Goal: Task Accomplishment & Management: Use online tool/utility

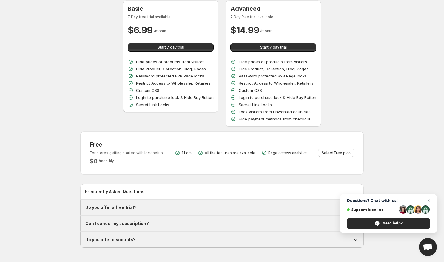
scroll to position [25, 0]
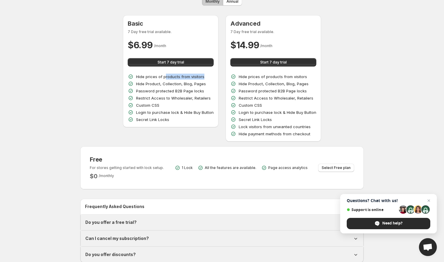
drag, startPoint x: 166, startPoint y: 74, endPoint x: 221, endPoint y: 77, distance: 55.6
click at [221, 77] on div "Basic 7 Day free trial available. $ 6.99 / month Start 7 day trial Hide prices …" at bounding box center [221, 78] width 283 height 127
click at [192, 85] on p "Hide Product, Collection, Blog, Pages" at bounding box center [171, 84] width 70 height 6
drag, startPoint x: 206, startPoint y: 76, endPoint x: 134, endPoint y: 77, distance: 72.5
click at [134, 77] on div "Hide prices of products from visitors" at bounding box center [171, 77] width 86 height 6
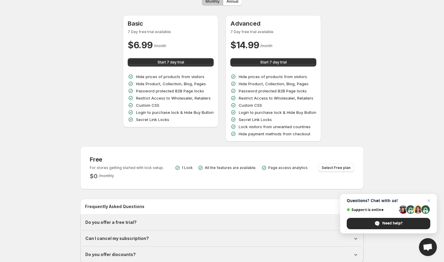
click at [144, 88] on p "Password protected B2B Page locks" at bounding box center [170, 91] width 68 height 6
click at [189, 63] on button "Start 7 day trial" at bounding box center [171, 62] width 86 height 8
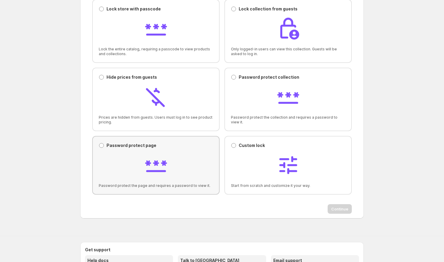
scroll to position [47, 0]
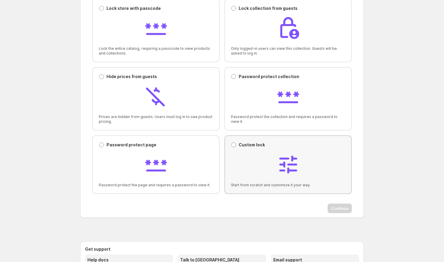
click at [247, 155] on div at bounding box center [288, 165] width 114 height 25
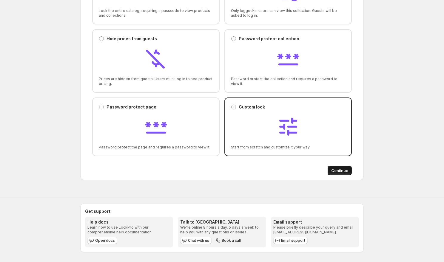
click at [343, 173] on span "Continue" at bounding box center [339, 171] width 17 height 6
select select "******"
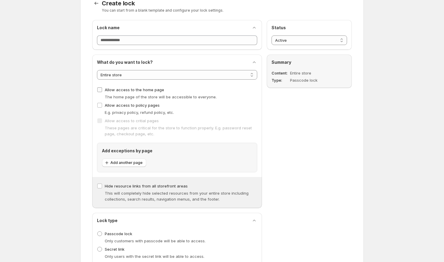
scroll to position [11, 0]
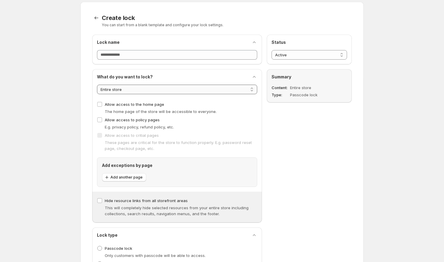
click at [186, 89] on select "**********" at bounding box center [177, 90] width 160 height 10
select select "********"
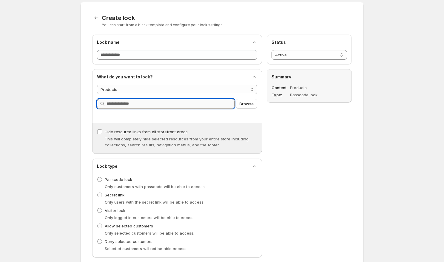
click at [173, 104] on input "Query" at bounding box center [171, 104] width 128 height 10
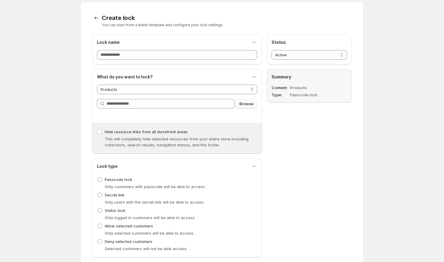
click at [243, 103] on span "Browse" at bounding box center [246, 104] width 14 height 6
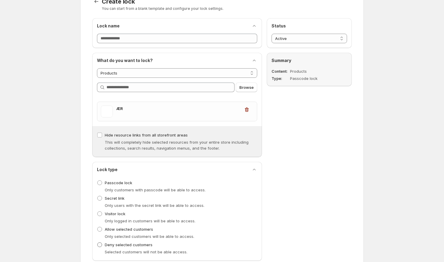
scroll to position [27, 0]
click at [126, 64] on div "**********" at bounding box center [177, 105] width 160 height 95
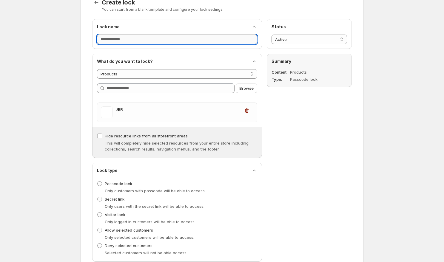
click at [136, 39] on input "Lock name" at bounding box center [177, 40] width 160 height 10
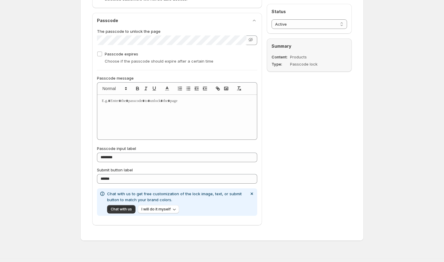
scroll to position [286, 0]
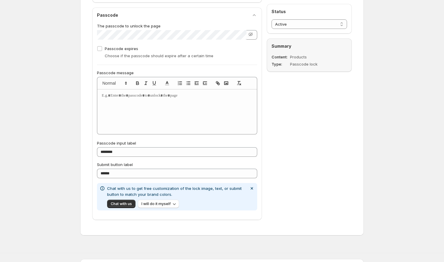
type input "********"
click at [154, 100] on div at bounding box center [177, 112] width 160 height 45
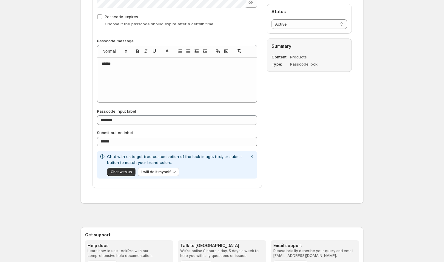
scroll to position [341, 0]
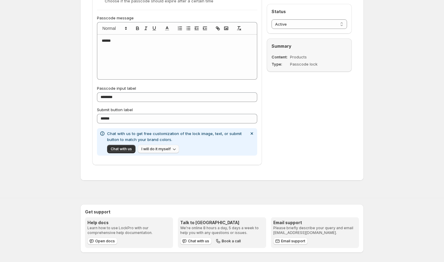
click at [165, 145] on button "I will do it myself" at bounding box center [158, 149] width 41 height 8
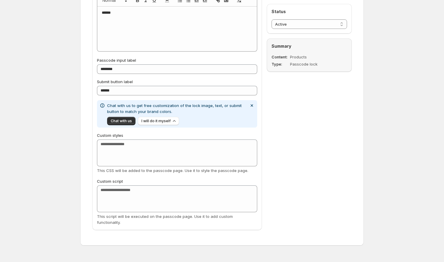
scroll to position [371, 0]
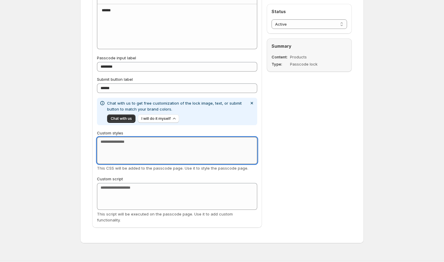
click at [164, 150] on textarea "Custom styles" at bounding box center [177, 150] width 160 height 27
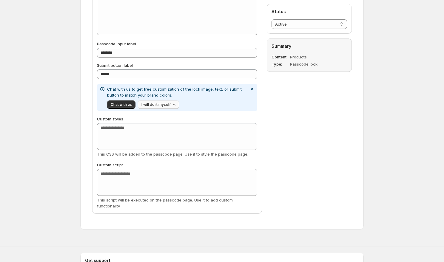
click at [166, 101] on button "I will do it myself" at bounding box center [158, 105] width 41 height 8
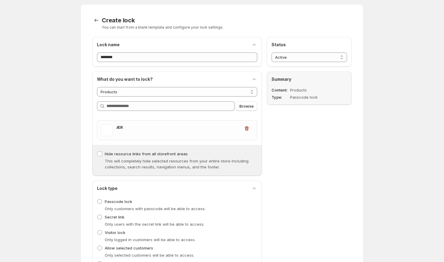
scroll to position [0, 0]
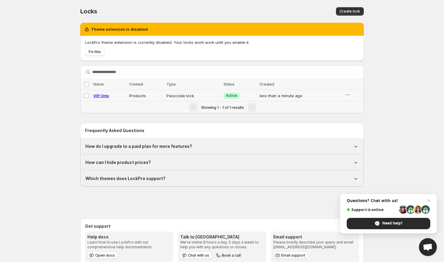
click at [151, 97] on td "Products" at bounding box center [145, 95] width 37 height 11
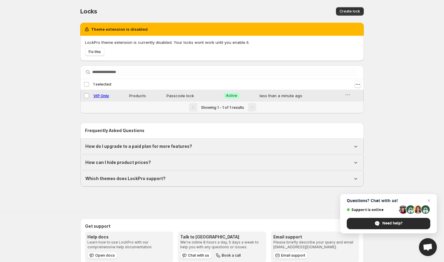
click at [149, 97] on td "Products" at bounding box center [145, 95] width 37 height 11
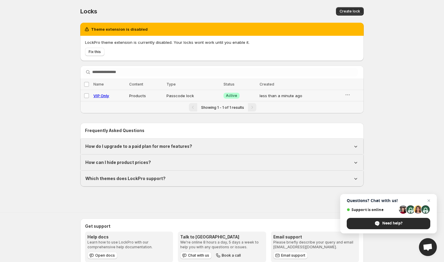
click at [136, 95] on td "Products" at bounding box center [145, 95] width 37 height 11
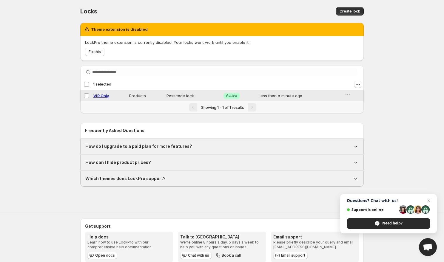
click at [110, 96] on div "VIP Only" at bounding box center [109, 96] width 32 height 6
click at [105, 96] on span "VIP Only" at bounding box center [101, 95] width 16 height 5
select select "********"
select select "******"
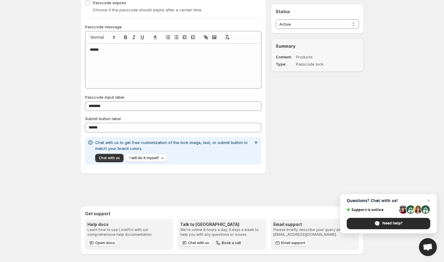
scroll to position [311, 0]
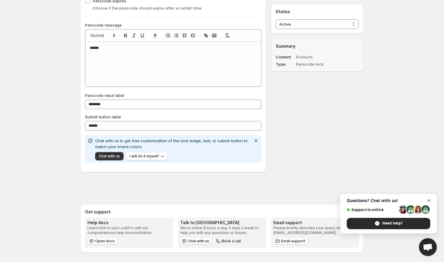
click at [429, 199] on span "Open chat" at bounding box center [428, 200] width 7 height 7
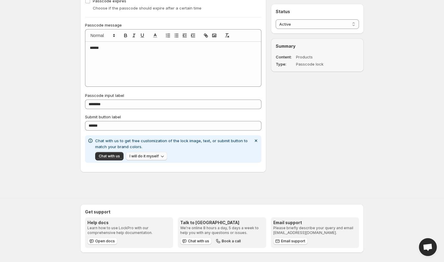
click at [154, 158] on span "I will do it myself" at bounding box center [143, 156] width 29 height 5
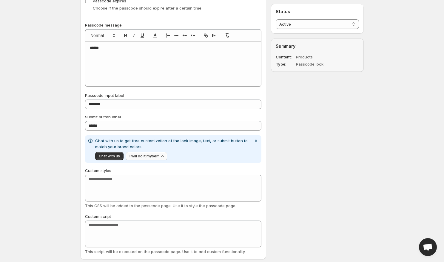
scroll to position [305, 0]
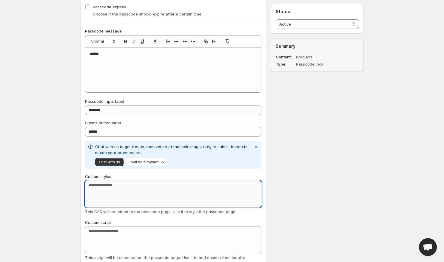
click at [124, 185] on textarea "Custom styles" at bounding box center [173, 194] width 176 height 27
type textarea "*"
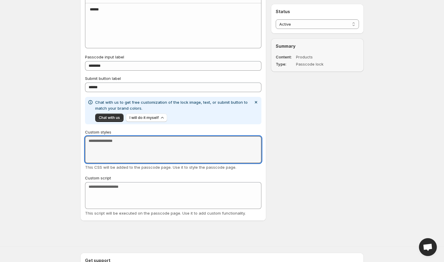
scroll to position [351, 0]
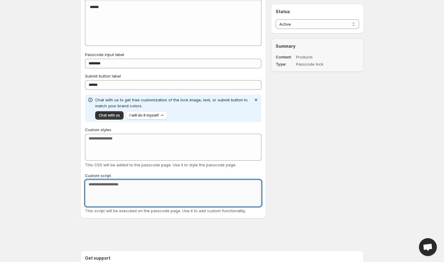
click at [126, 186] on textarea "Custom script" at bounding box center [173, 193] width 176 height 27
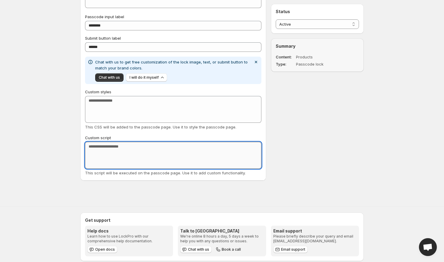
scroll to position [394, 0]
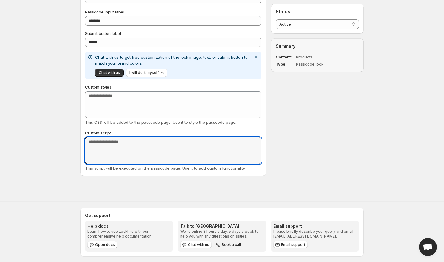
click at [121, 165] on div "This script will be executed on the passcode page. Use it to add custom functio…" at bounding box center [173, 168] width 176 height 6
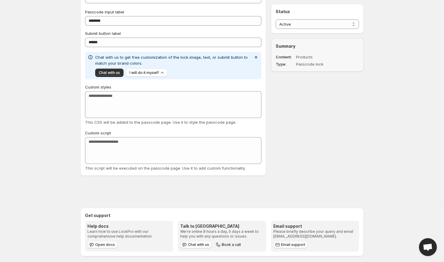
scroll to position [398, 0]
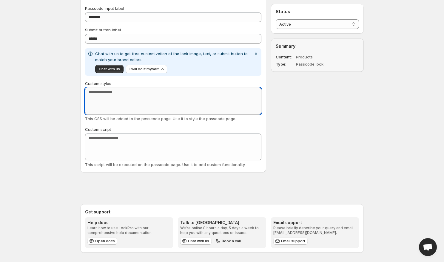
click at [117, 103] on textarea "Custom styles" at bounding box center [173, 101] width 176 height 27
click at [124, 105] on textarea "***" at bounding box center [173, 101] width 176 height 27
type textarea "***"
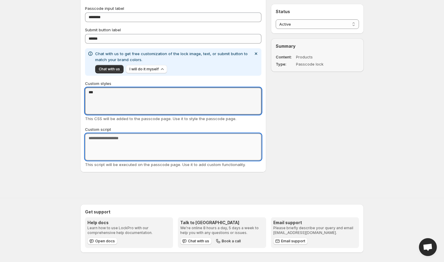
click at [123, 148] on textarea "Custom script" at bounding box center [173, 147] width 176 height 27
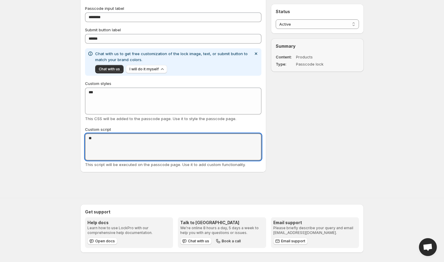
type textarea "**"
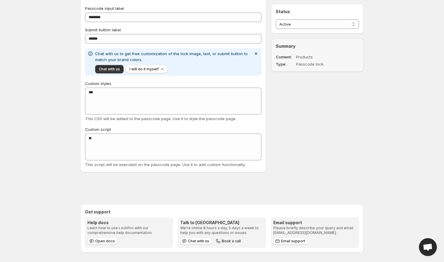
click at [168, 170] on div "Passcode The passcode to unlock the page Passcode expires Choose if the passcod…" at bounding box center [173, 23] width 186 height 300
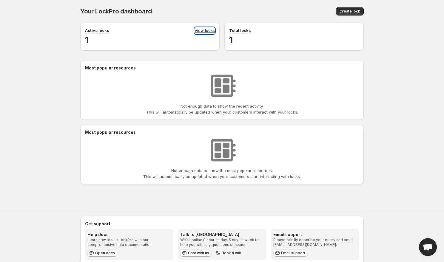
click at [207, 31] on link "View locks" at bounding box center [205, 30] width 20 height 7
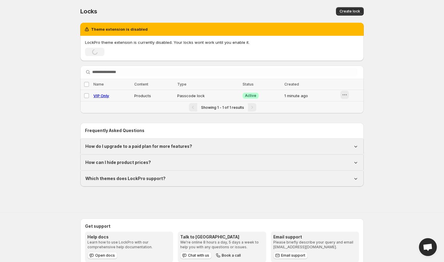
click at [346, 94] on icon "button" at bounding box center [345, 95] width 6 height 6
click at [358, 110] on span "Preview" at bounding box center [354, 108] width 15 height 6
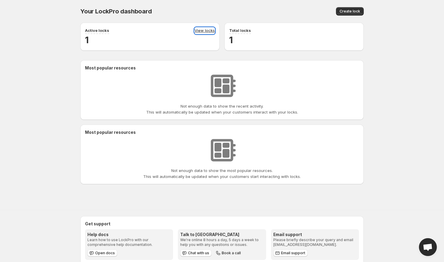
click at [206, 30] on link "View locks" at bounding box center [205, 30] width 20 height 7
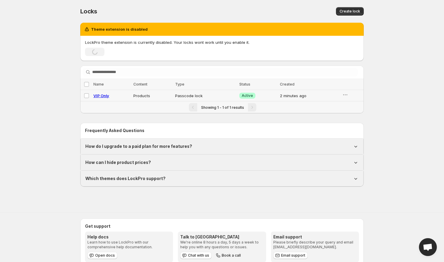
click at [104, 96] on span "VIP Only" at bounding box center [101, 95] width 16 height 5
select select "********"
select select "******"
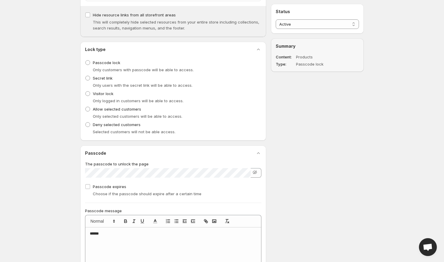
scroll to position [127, 0]
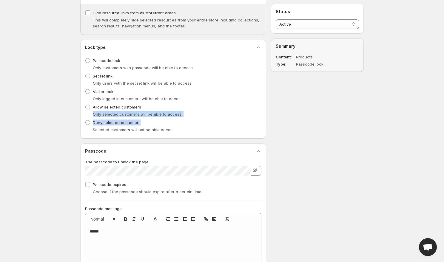
drag, startPoint x: 92, startPoint y: 115, endPoint x: 184, endPoint y: 122, distance: 92.1
click at [184, 122] on ul "Passcode lock Only customers with passcode will be able to access. Secret link …" at bounding box center [173, 95] width 176 height 78
click at [89, 107] on span at bounding box center [87, 107] width 5 height 5
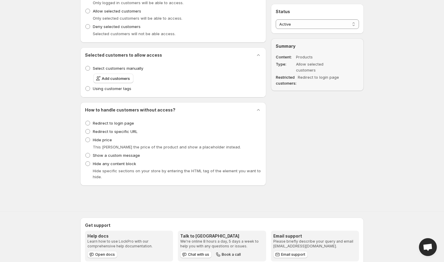
scroll to position [225, 0]
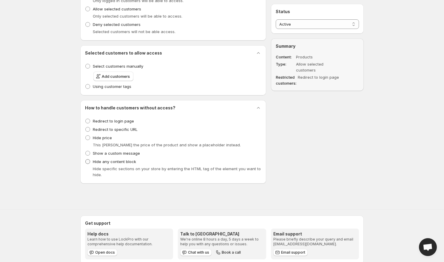
click at [89, 162] on span at bounding box center [87, 161] width 5 height 5
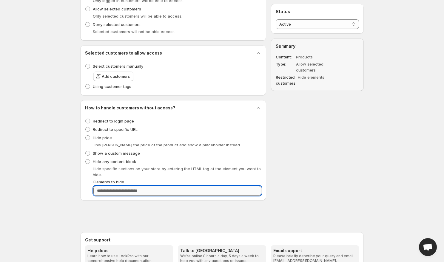
click at [141, 191] on input "Elements to hide" at bounding box center [177, 191] width 168 height 10
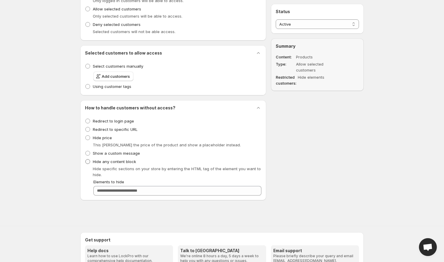
click at [89, 162] on span at bounding box center [87, 161] width 5 height 5
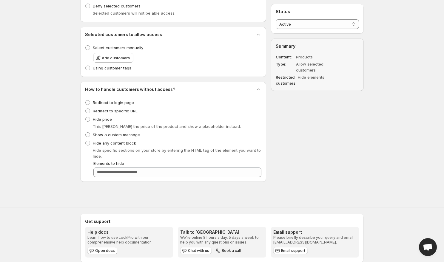
scroll to position [246, 0]
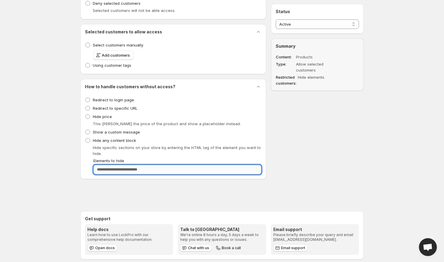
click at [126, 171] on input "Elements to hide" at bounding box center [177, 170] width 168 height 10
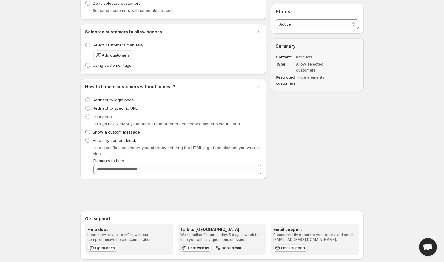
click at [87, 132] on span at bounding box center [87, 132] width 5 height 5
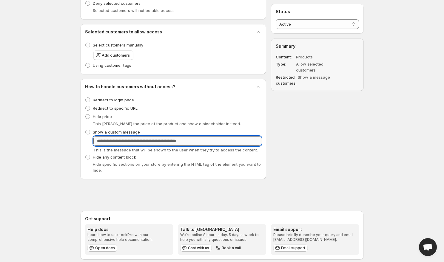
click at [119, 143] on input "Notification message" at bounding box center [177, 141] width 168 height 10
click at [89, 118] on span at bounding box center [87, 116] width 5 height 5
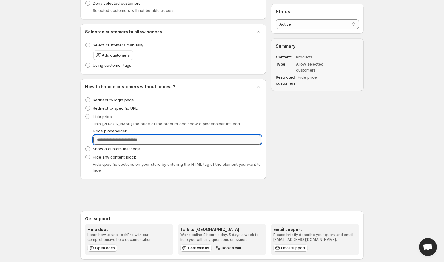
click at [130, 140] on input "Price placeholder" at bounding box center [177, 140] width 168 height 10
type input "**********"
type input "*"
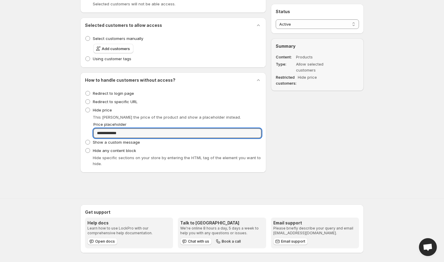
type input "**********"
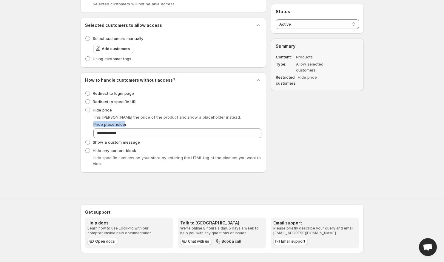
drag, startPoint x: 124, startPoint y: 123, endPoint x: 91, endPoint y: 125, distance: 33.5
click at [91, 125] on div "**********" at bounding box center [173, 129] width 176 height 17
click at [136, 126] on div "Price placeholder" at bounding box center [177, 124] width 168 height 6
click at [303, 25] on select "**********" at bounding box center [317, 24] width 83 height 10
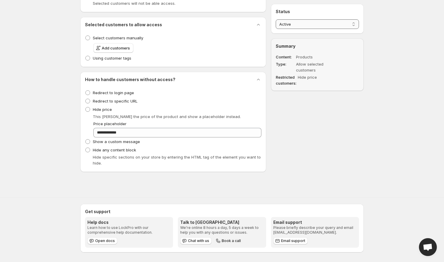
select select "*****"
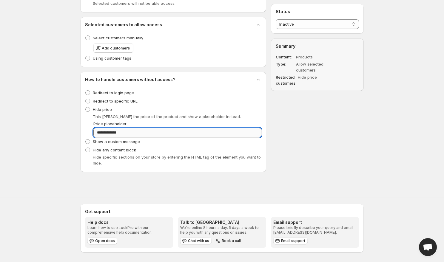
click at [141, 134] on input "**********" at bounding box center [177, 133] width 168 height 10
click at [124, 151] on span "Hide any content block" at bounding box center [114, 150] width 43 height 5
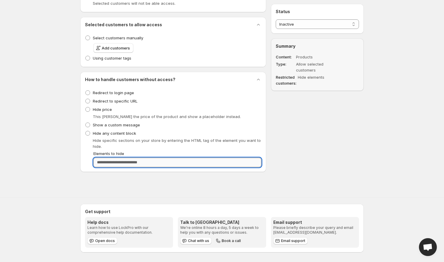
click at [128, 164] on input "Elements to hide" at bounding box center [177, 163] width 168 height 10
click at [127, 164] on input "Elements to hide" at bounding box center [177, 163] width 168 height 10
click at [90, 110] on span at bounding box center [87, 109] width 5 height 5
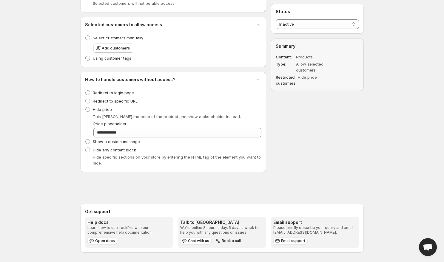
click at [118, 59] on span "Using customer tags" at bounding box center [112, 58] width 38 height 5
select select "******"
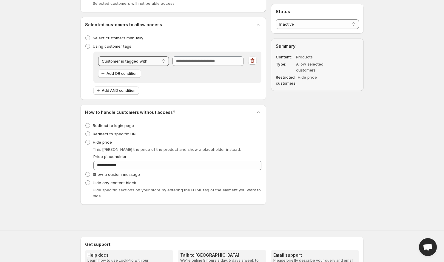
click at [161, 61] on select "**********" at bounding box center [133, 61] width 71 height 10
click at [219, 61] on input "Tag" at bounding box center [207, 61] width 71 height 10
click at [165, 75] on div "Add OR condition" at bounding box center [177, 74] width 158 height 9
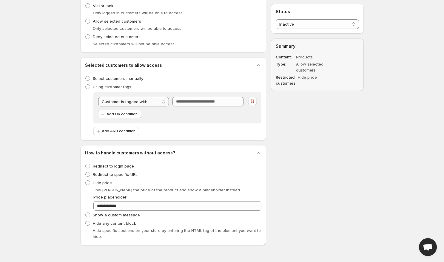
scroll to position [207, 0]
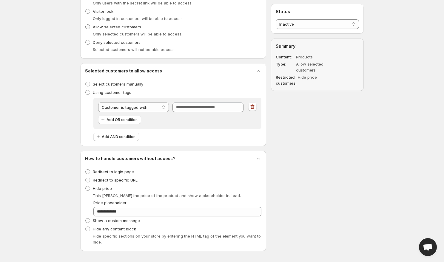
click at [89, 26] on span at bounding box center [87, 26] width 5 height 5
click at [89, 81] on span at bounding box center [87, 83] width 5 height 5
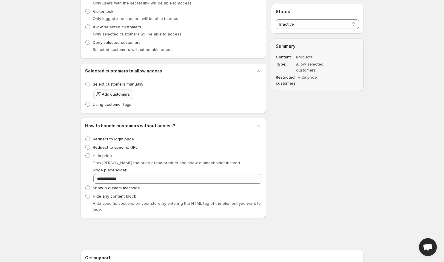
click at [123, 95] on span "Add customers" at bounding box center [116, 94] width 28 height 6
click at [115, 103] on span "Using customer tags" at bounding box center [112, 104] width 38 height 5
select select "******"
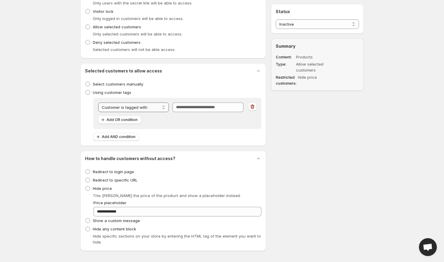
click at [141, 109] on select "**********" at bounding box center [133, 108] width 71 height 10
click at [195, 109] on input "Tag" at bounding box center [207, 108] width 71 height 10
click at [252, 107] on icon "button" at bounding box center [252, 107] width 1 height 2
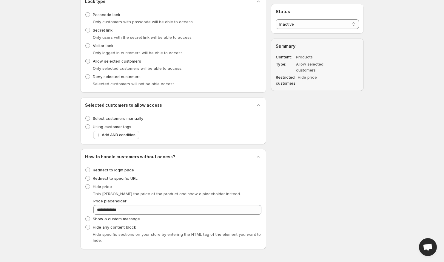
scroll to position [164, 0]
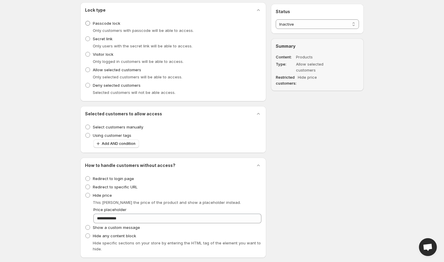
click at [90, 25] on span at bounding box center [87, 23] width 5 height 5
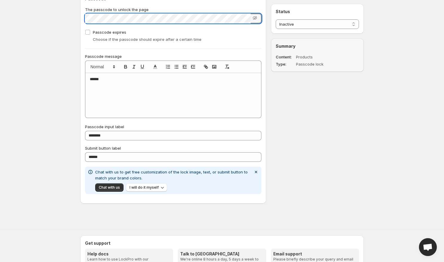
scroll to position [274, 0]
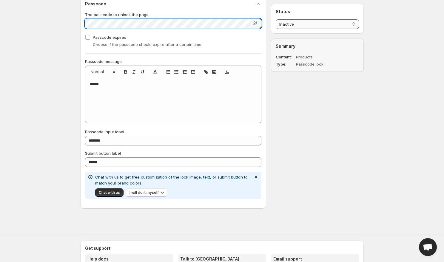
click at [303, 21] on select "**********" at bounding box center [317, 24] width 83 height 10
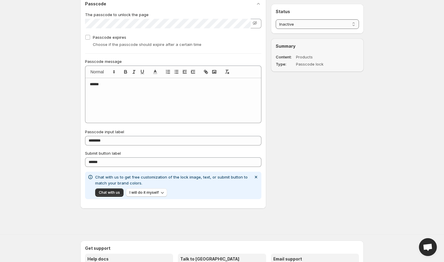
select select "******"
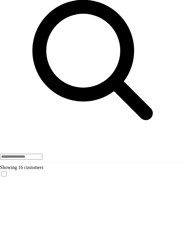
scroll to position [31, 0]
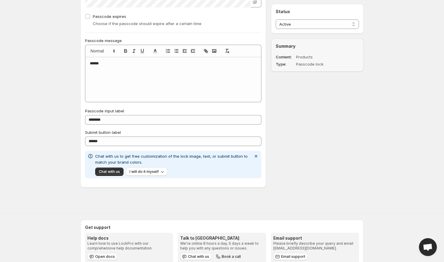
scroll to position [311, 0]
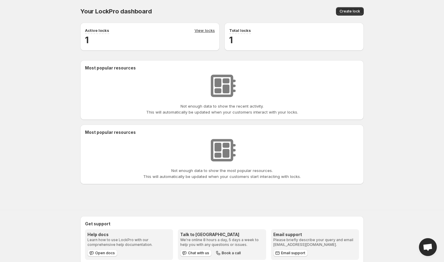
click at [139, 75] on div "Not enough data to show the recent activity. This will automatically be updated…" at bounding box center [222, 93] width 274 height 44
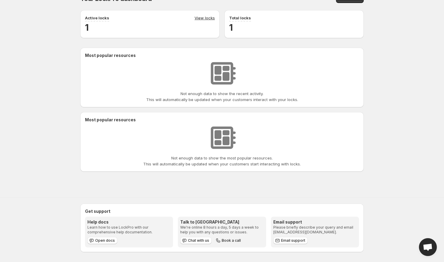
click at [166, 132] on div "Not enough data to show the most popular resources. This will automatically be …" at bounding box center [222, 145] width 274 height 44
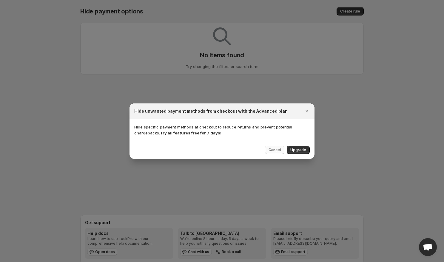
click at [276, 151] on span "Cancel" at bounding box center [275, 150] width 12 height 5
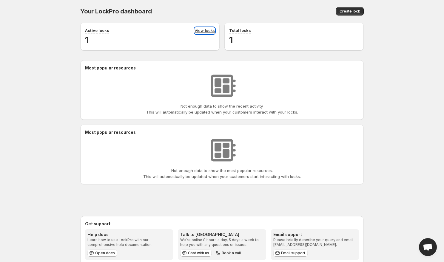
click at [207, 30] on link "View locks" at bounding box center [205, 30] width 20 height 7
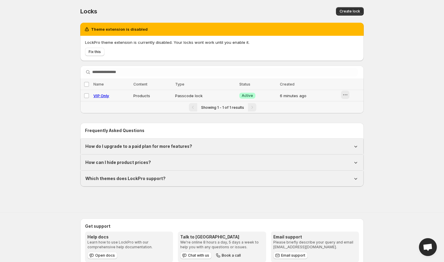
click at [345, 95] on icon "button" at bounding box center [345, 95] width 1 height 1
click at [97, 51] on span "Fix this" at bounding box center [95, 52] width 12 height 5
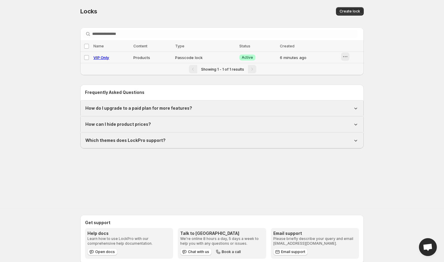
click at [347, 59] on icon "button" at bounding box center [345, 57] width 6 height 6
click at [349, 69] on span "Preview" at bounding box center [355, 69] width 15 height 5
click at [357, 47] on icon "Actions" at bounding box center [358, 46] width 6 height 6
click at [353, 76] on span "Delete locks" at bounding box center [344, 78] width 23 height 5
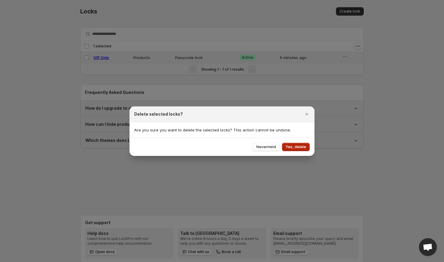
click at [304, 146] on span "Yes, delete" at bounding box center [296, 147] width 21 height 5
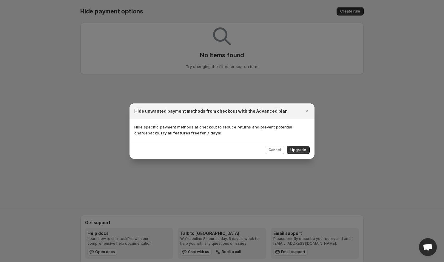
drag, startPoint x: 297, startPoint y: 151, endPoint x: 216, endPoint y: 134, distance: 82.8
click at [216, 134] on div "Hide unwanted payment methods from checkout with the Advanced plan Hide specifi…" at bounding box center [221, 131] width 185 height 55
drag, startPoint x: 232, startPoint y: 135, endPoint x: 129, endPoint y: 127, distance: 103.2
click at [308, 110] on icon "Close" at bounding box center [307, 111] width 6 height 6
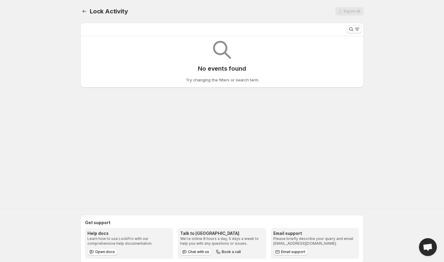
click at [215, 70] on p "No events found" at bounding box center [222, 68] width 48 height 7
click at [234, 68] on p "No events found" at bounding box center [222, 68] width 48 height 7
select select "******"
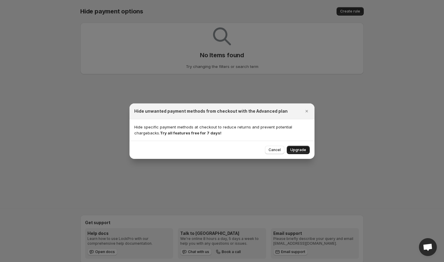
click at [299, 150] on span "Upgrade" at bounding box center [298, 150] width 16 height 5
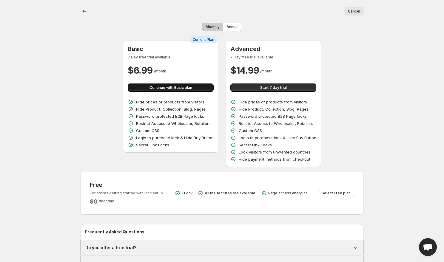
click at [184, 88] on span "Continue with Basic plan" at bounding box center [170, 87] width 43 height 5
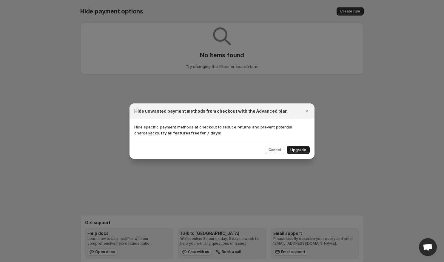
click at [305, 147] on button "Upgrade" at bounding box center [298, 150] width 23 height 8
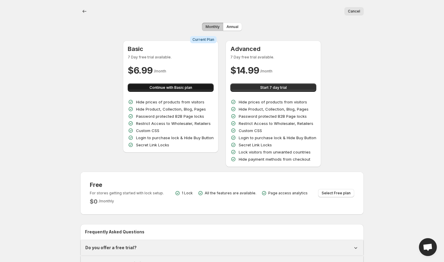
click at [161, 89] on span "Continue with Basic plan" at bounding box center [170, 87] width 43 height 5
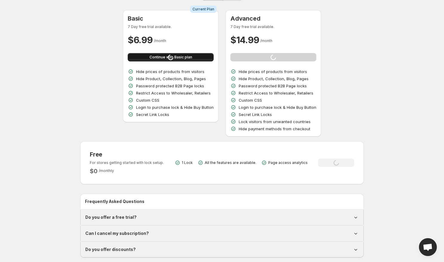
scroll to position [25, 0]
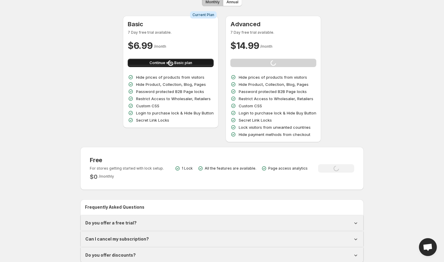
click at [161, 89] on p "Password protected B2B Page locks" at bounding box center [170, 92] width 68 height 6
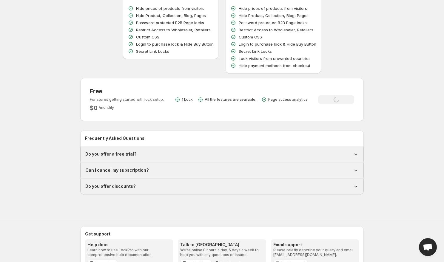
scroll to position [115, 0]
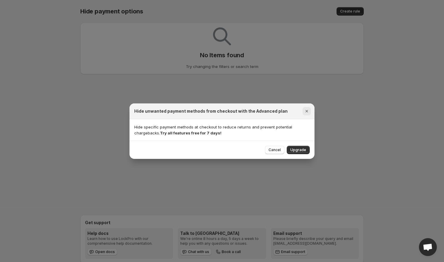
click at [309, 109] on icon "Close" at bounding box center [307, 111] width 6 height 6
click at [305, 110] on icon "Close" at bounding box center [307, 111] width 6 height 6
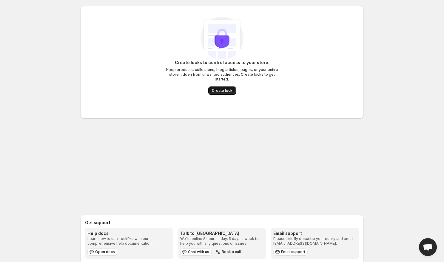
click at [226, 88] on span "Create lock" at bounding box center [222, 90] width 21 height 5
select select "******"
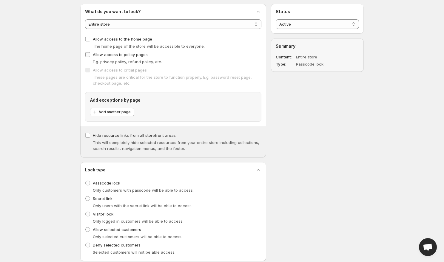
scroll to position [55, 0]
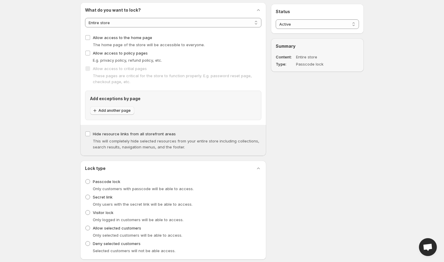
click at [123, 112] on span "Add another page" at bounding box center [114, 110] width 32 height 5
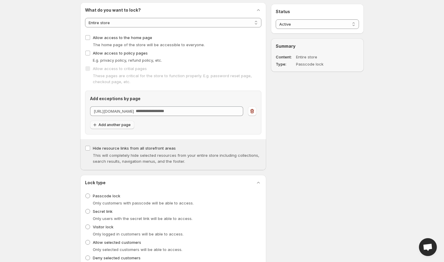
click at [120, 128] on button "Add another page" at bounding box center [112, 125] width 44 height 8
click at [254, 111] on icon "button" at bounding box center [252, 111] width 6 height 6
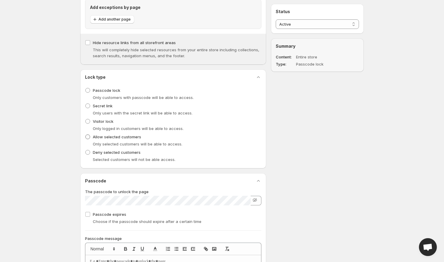
scroll to position [0, 0]
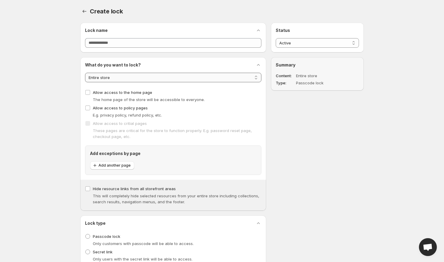
click at [133, 81] on select "**********" at bounding box center [173, 78] width 176 height 10
select select "********"
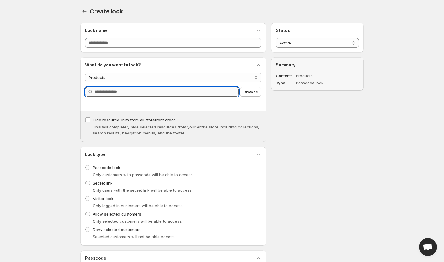
click at [130, 95] on input "Query" at bounding box center [167, 92] width 144 height 10
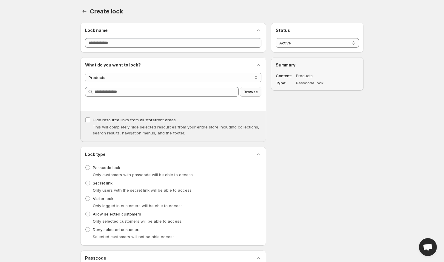
click at [249, 94] on span "Browse" at bounding box center [250, 92] width 14 height 6
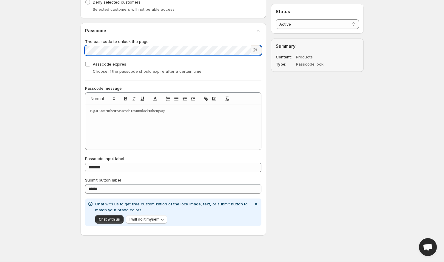
scroll to position [249, 0]
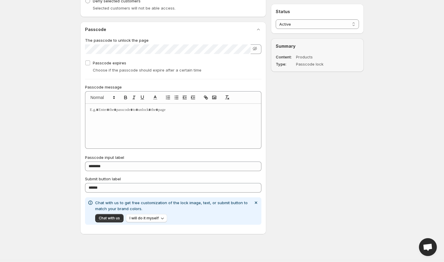
click at [161, 31] on div "Passcode" at bounding box center [173, 30] width 176 height 6
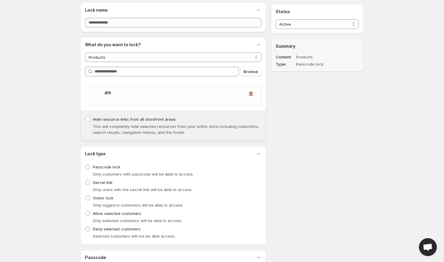
scroll to position [0, 0]
